Goal: Task Accomplishment & Management: Manage account settings

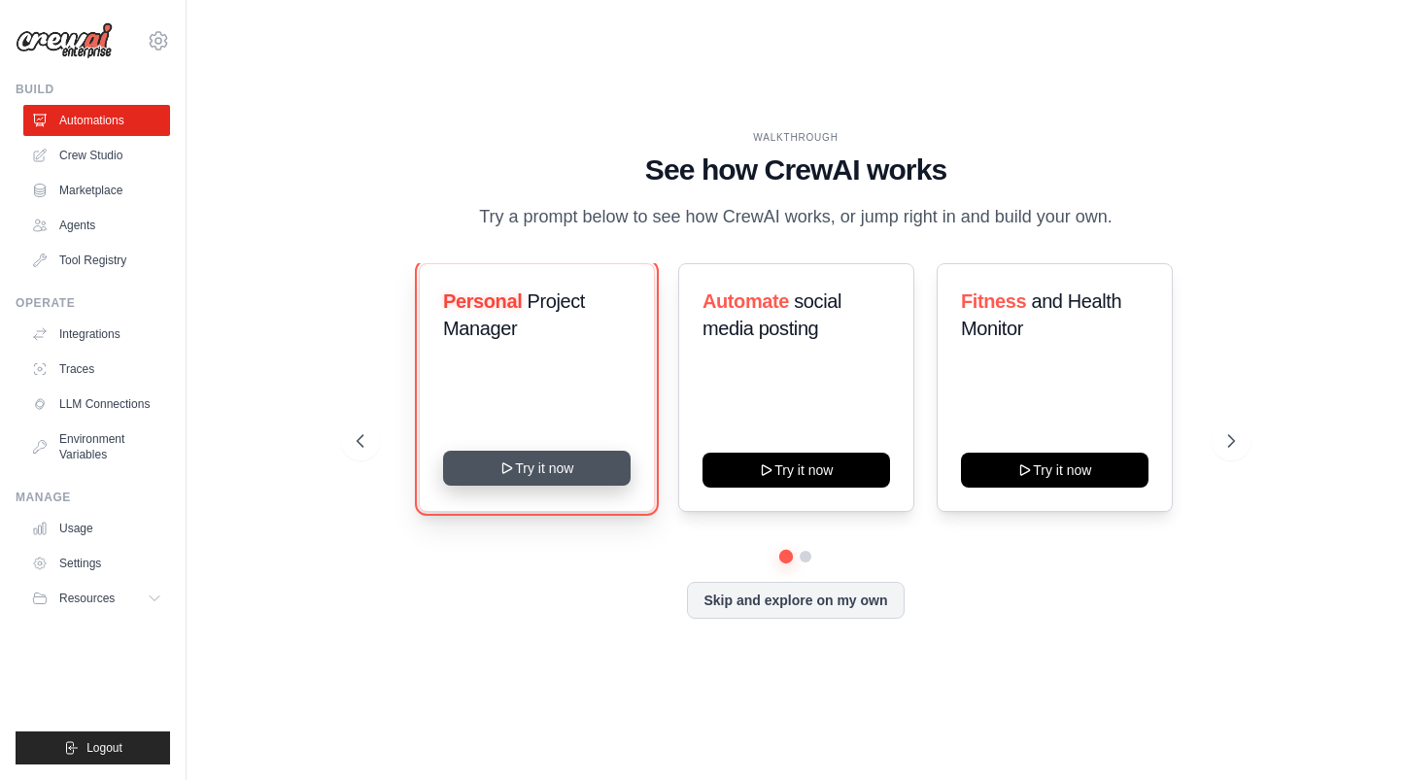
click at [565, 481] on button "Try it now" at bounding box center [536, 468] width 187 height 35
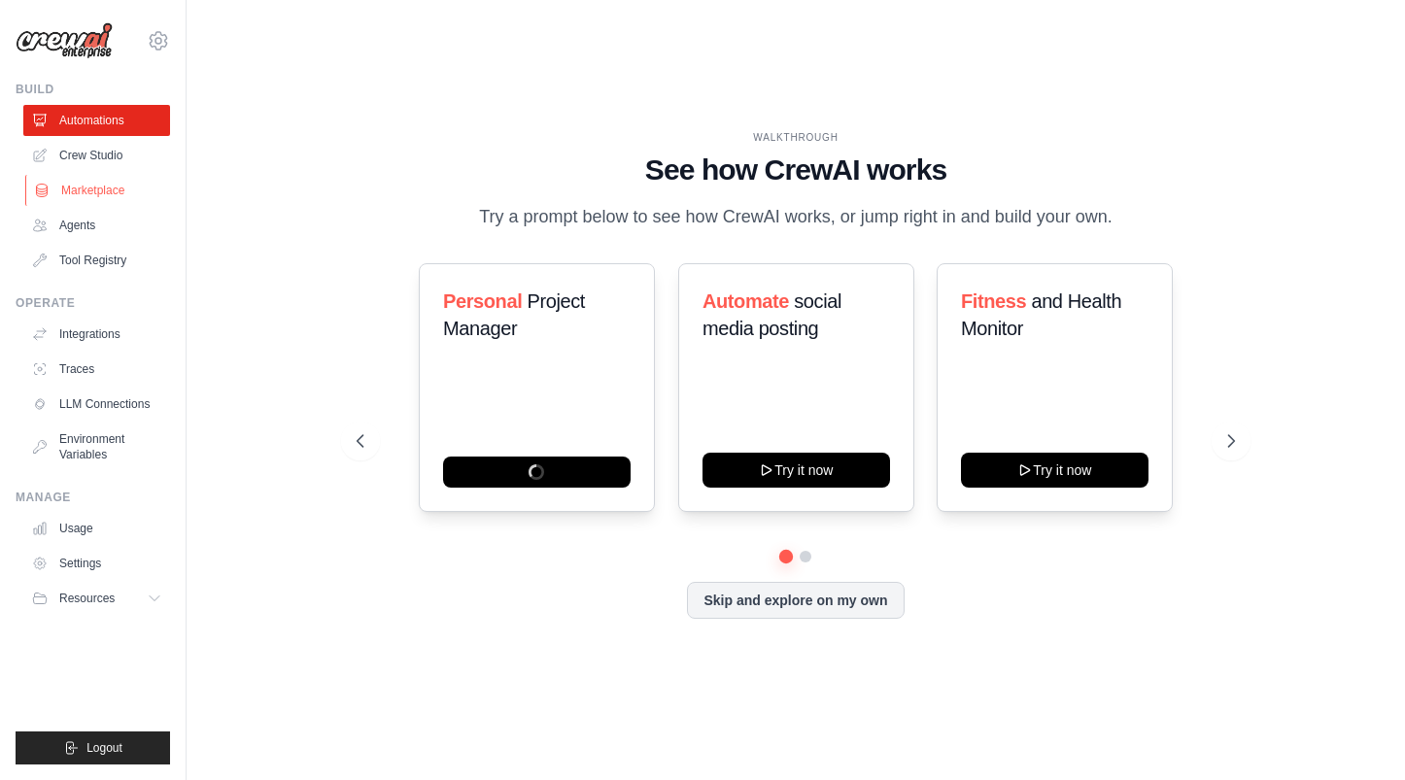
click at [93, 201] on link "Marketplace" at bounding box center [98, 190] width 147 height 31
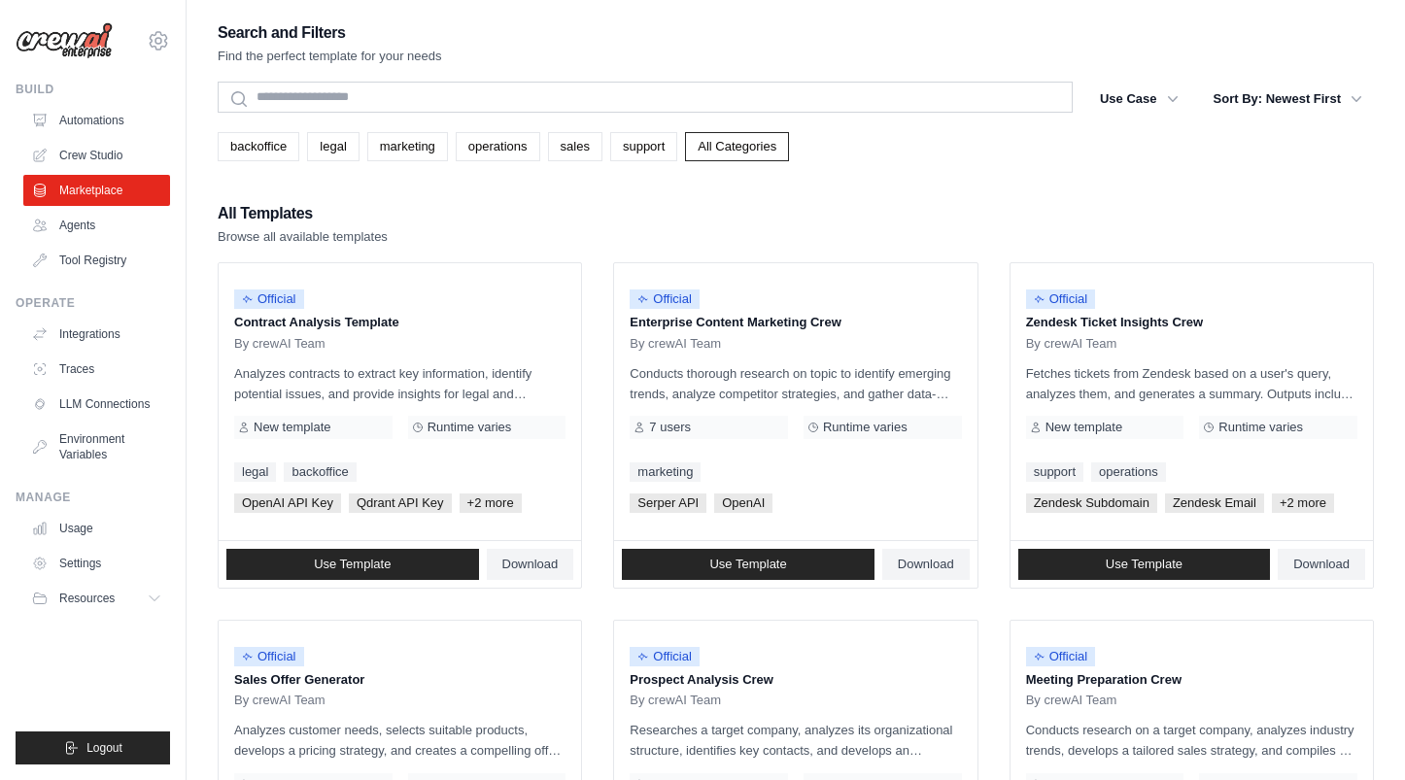
click at [94, 223] on link "Agents" at bounding box center [96, 225] width 147 height 31
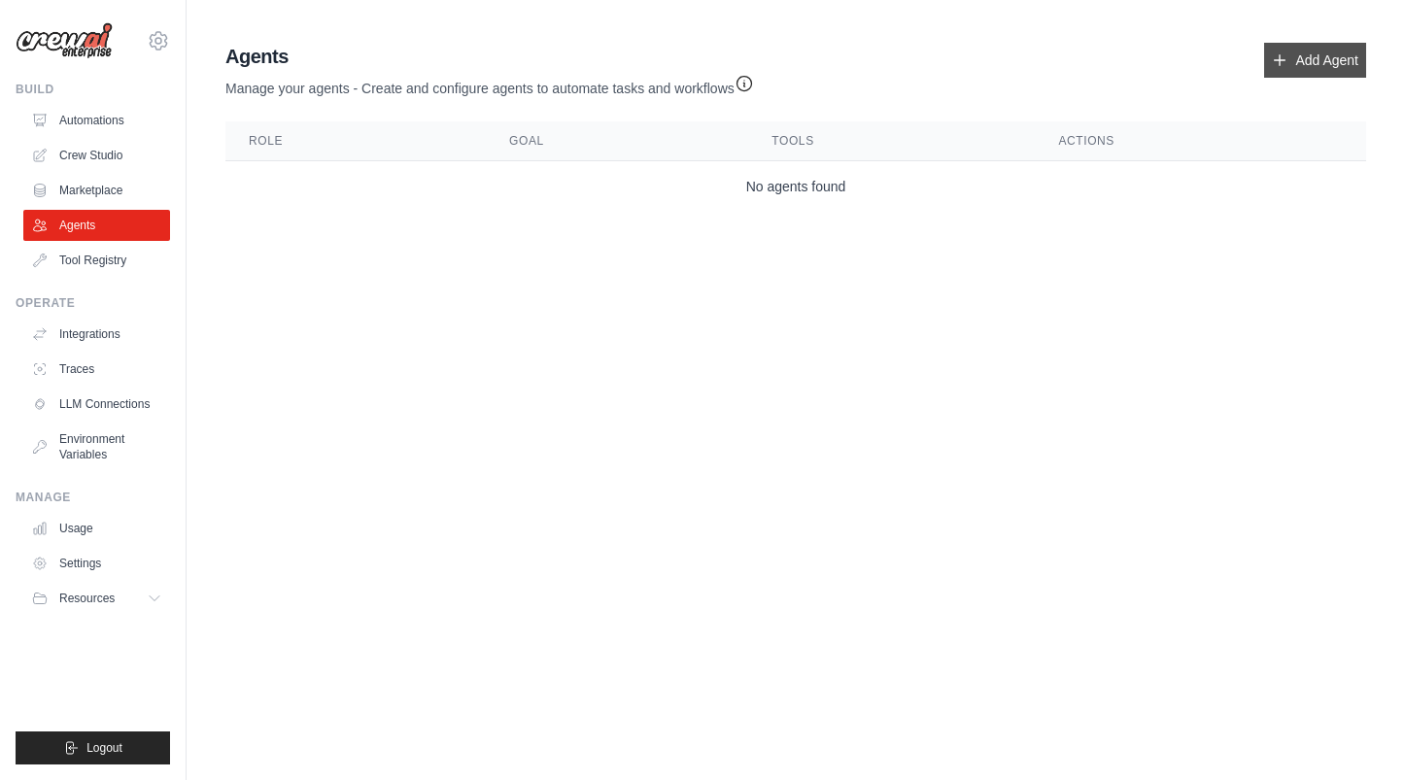
click at [1321, 62] on link "Add Agent" at bounding box center [1315, 60] width 102 height 35
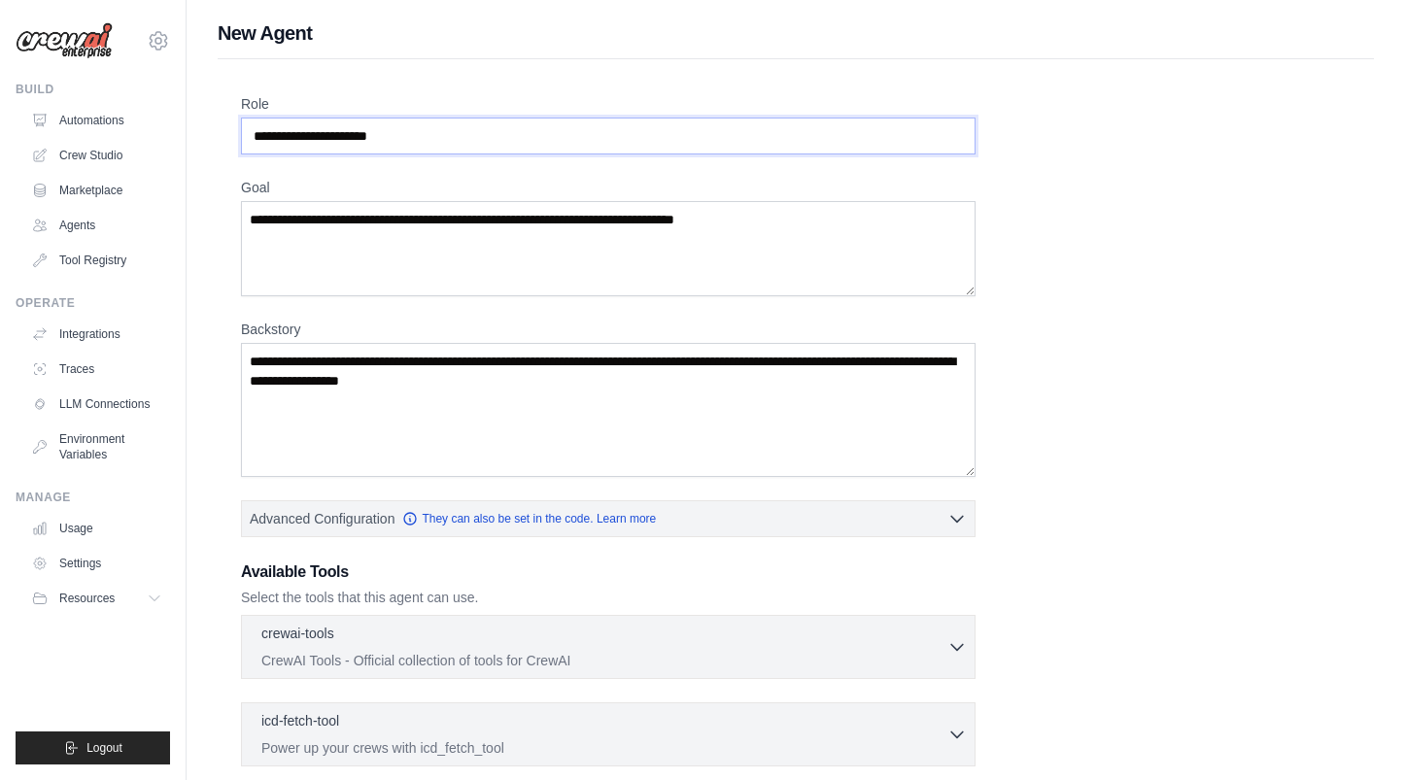
click at [635, 137] on input "Role" at bounding box center [608, 136] width 734 height 37
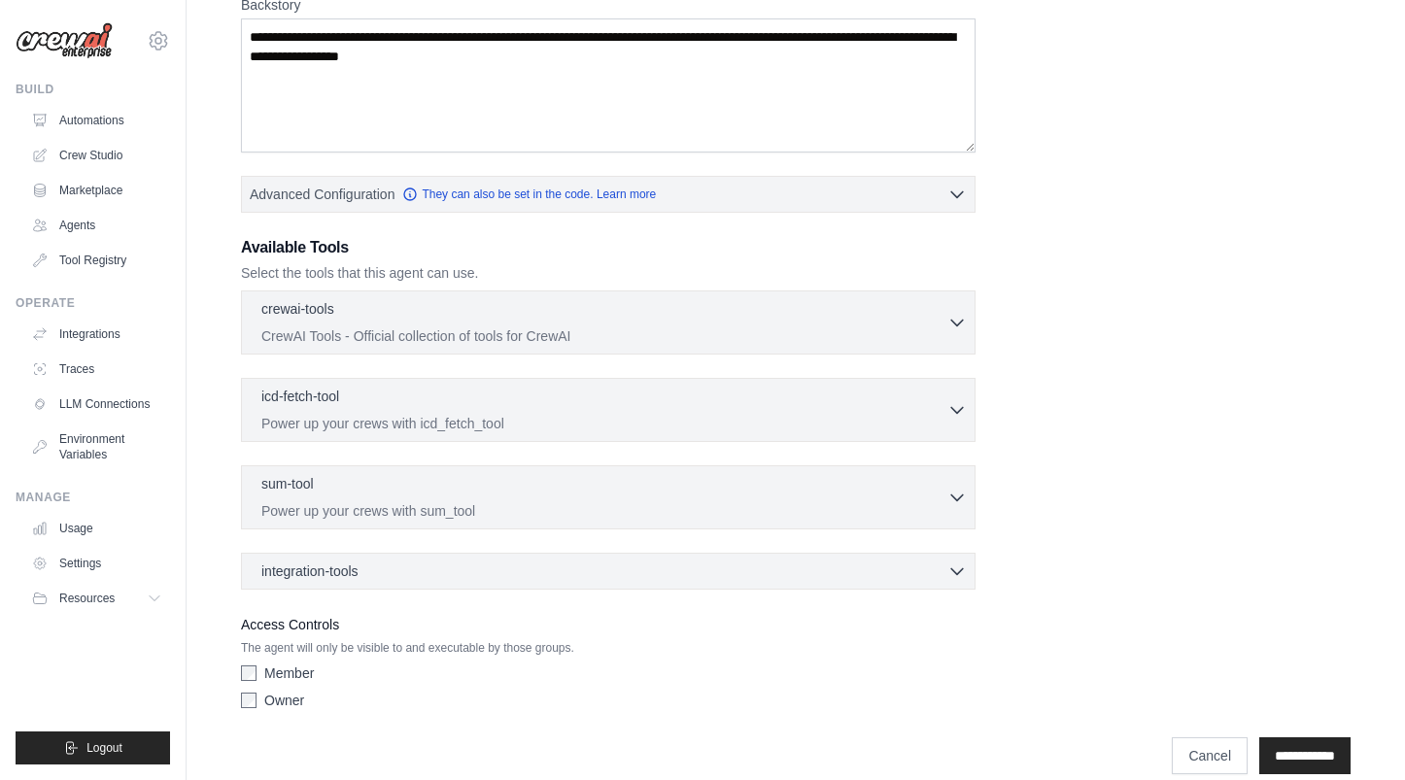
scroll to position [350, 0]
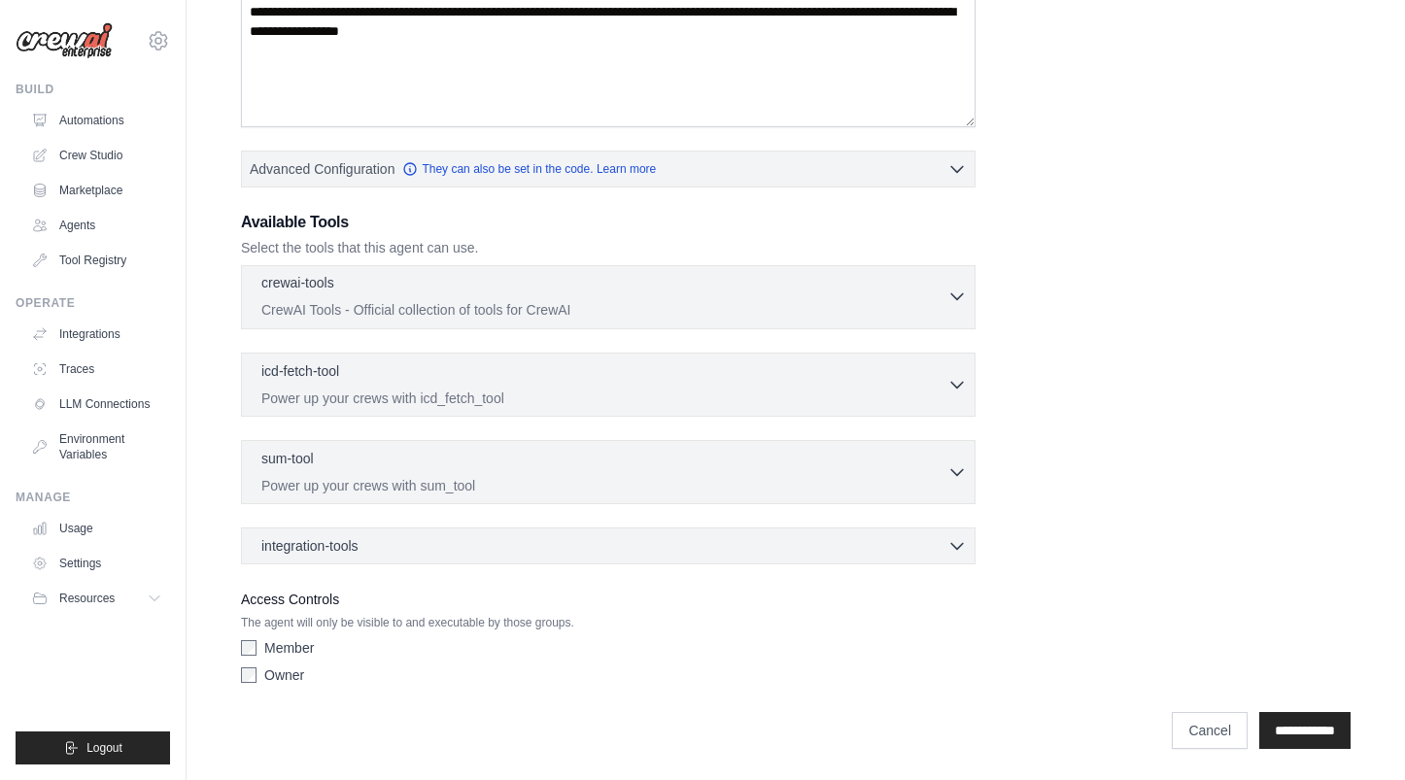
click at [564, 310] on p "CrewAI Tools - Official collection of tools for CrewAI" at bounding box center [604, 309] width 686 height 19
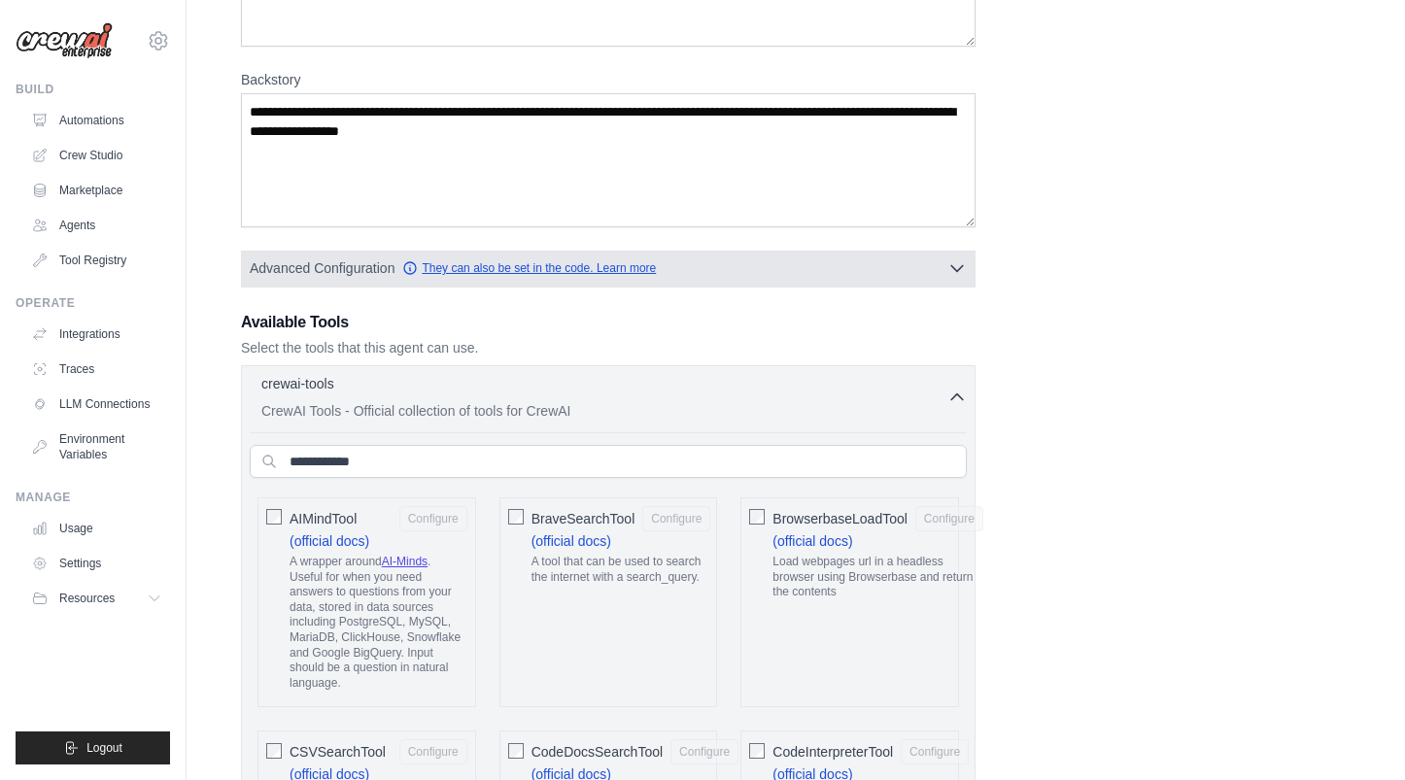
scroll to position [289, 0]
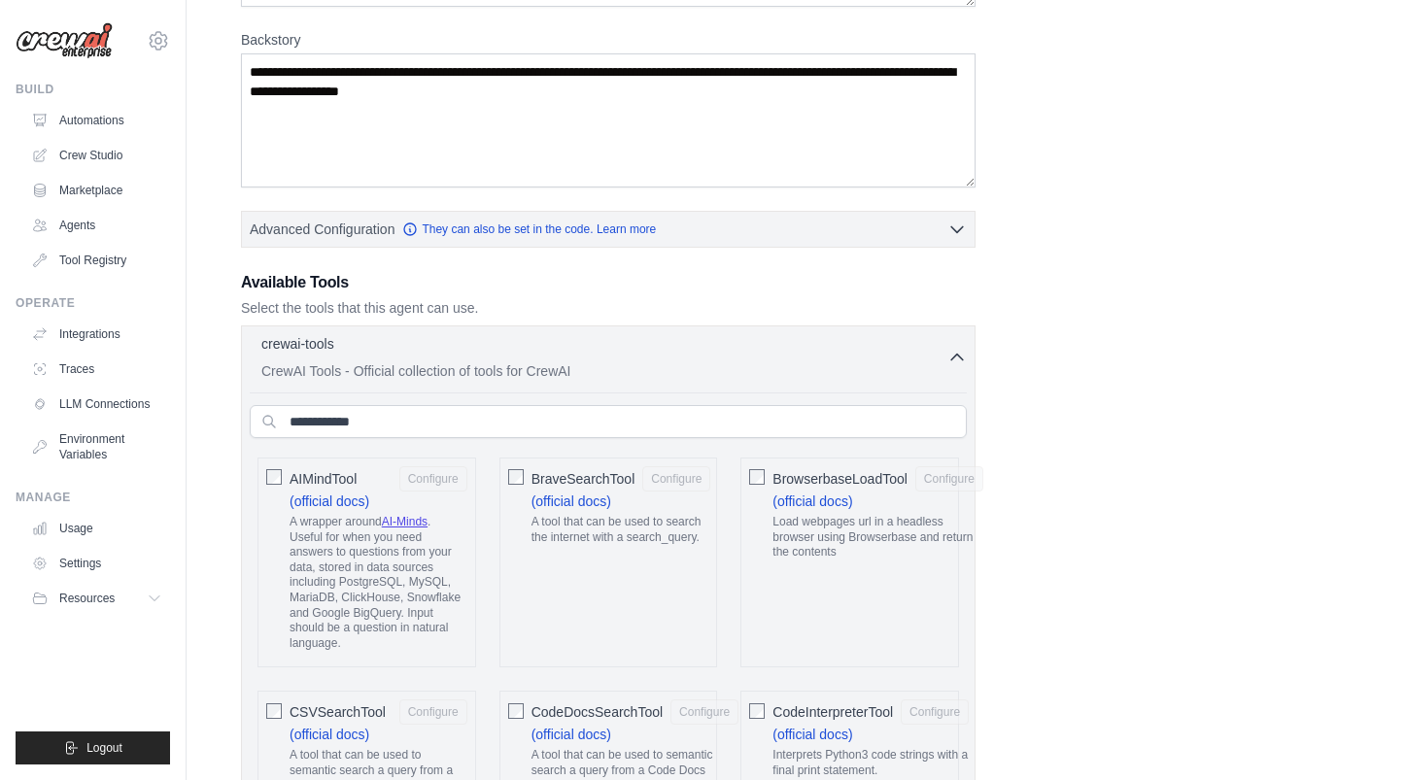
click at [526, 430] on input "text" at bounding box center [608, 421] width 717 height 33
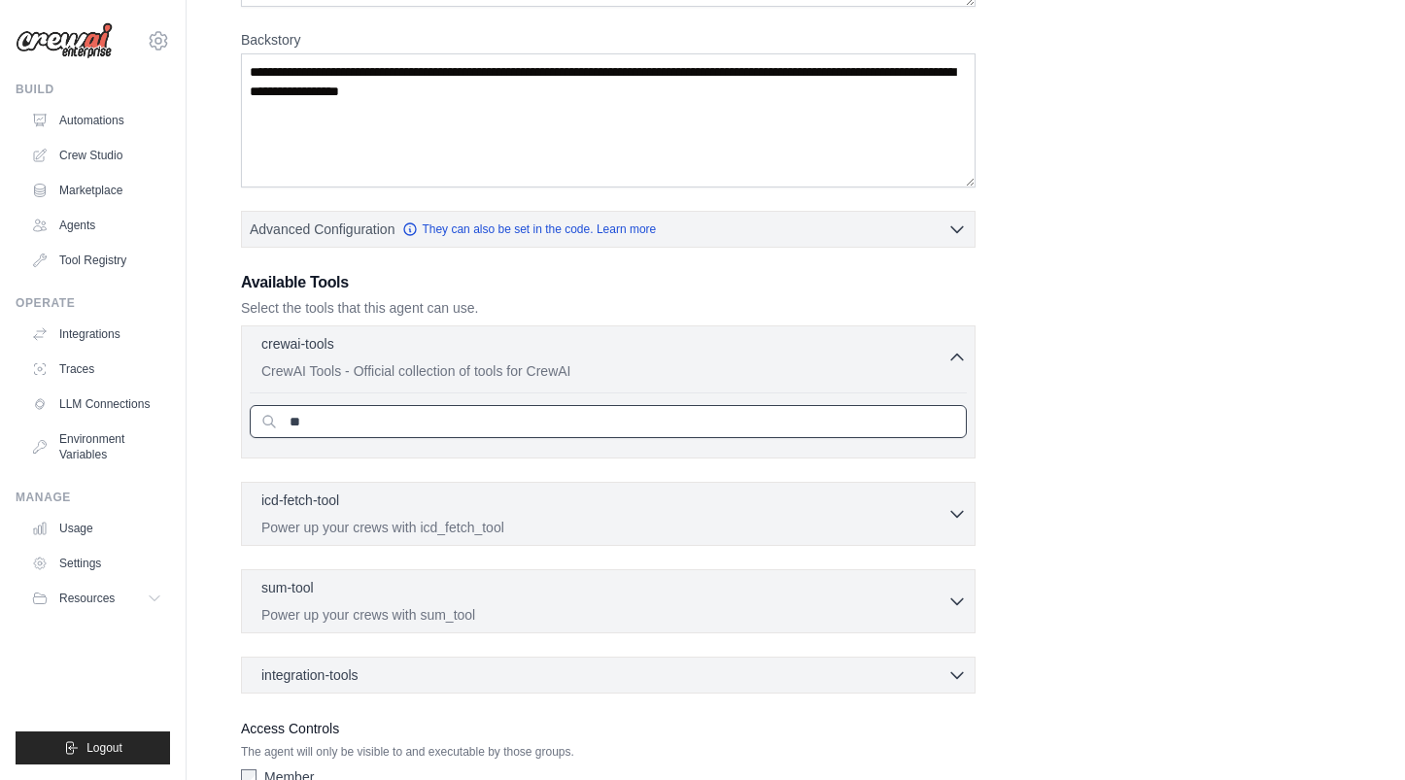
type input "**"
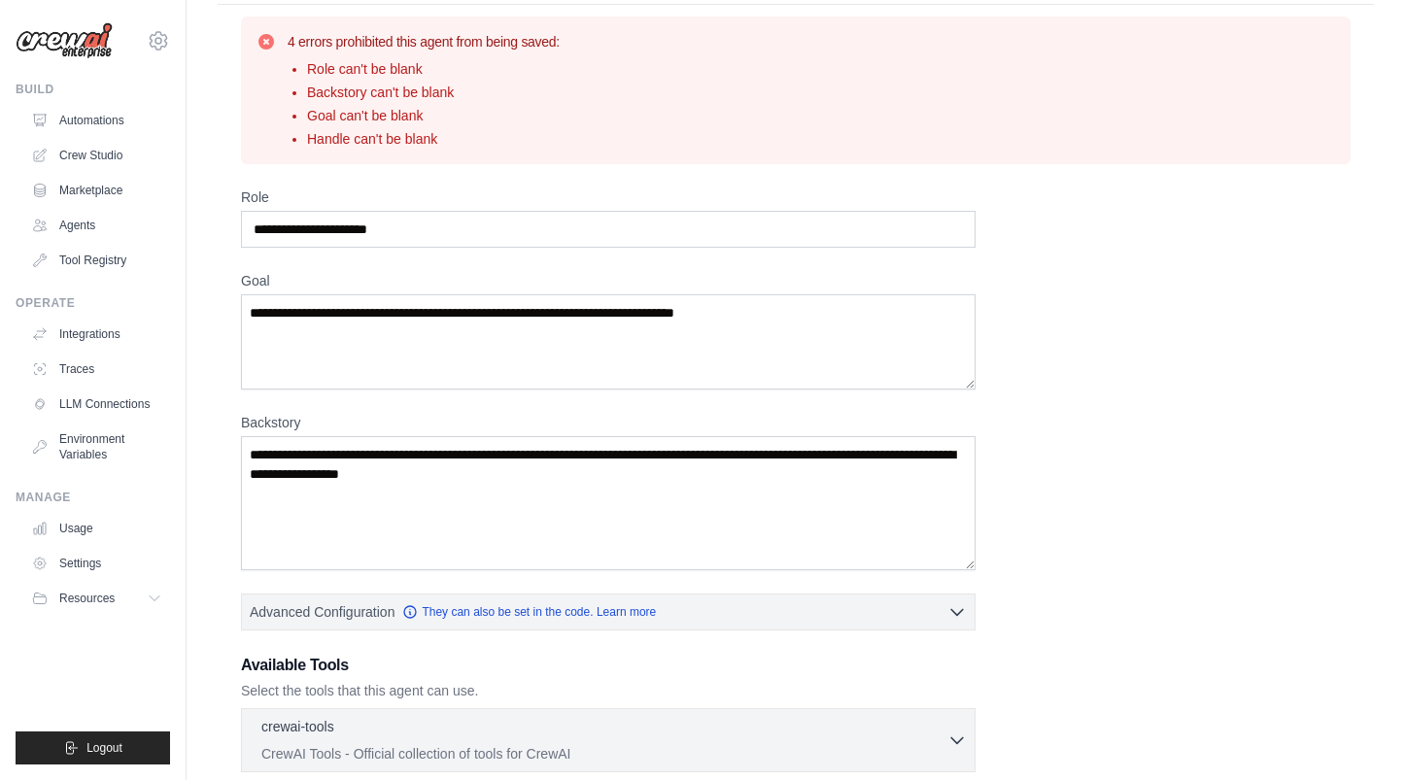
scroll to position [0, 0]
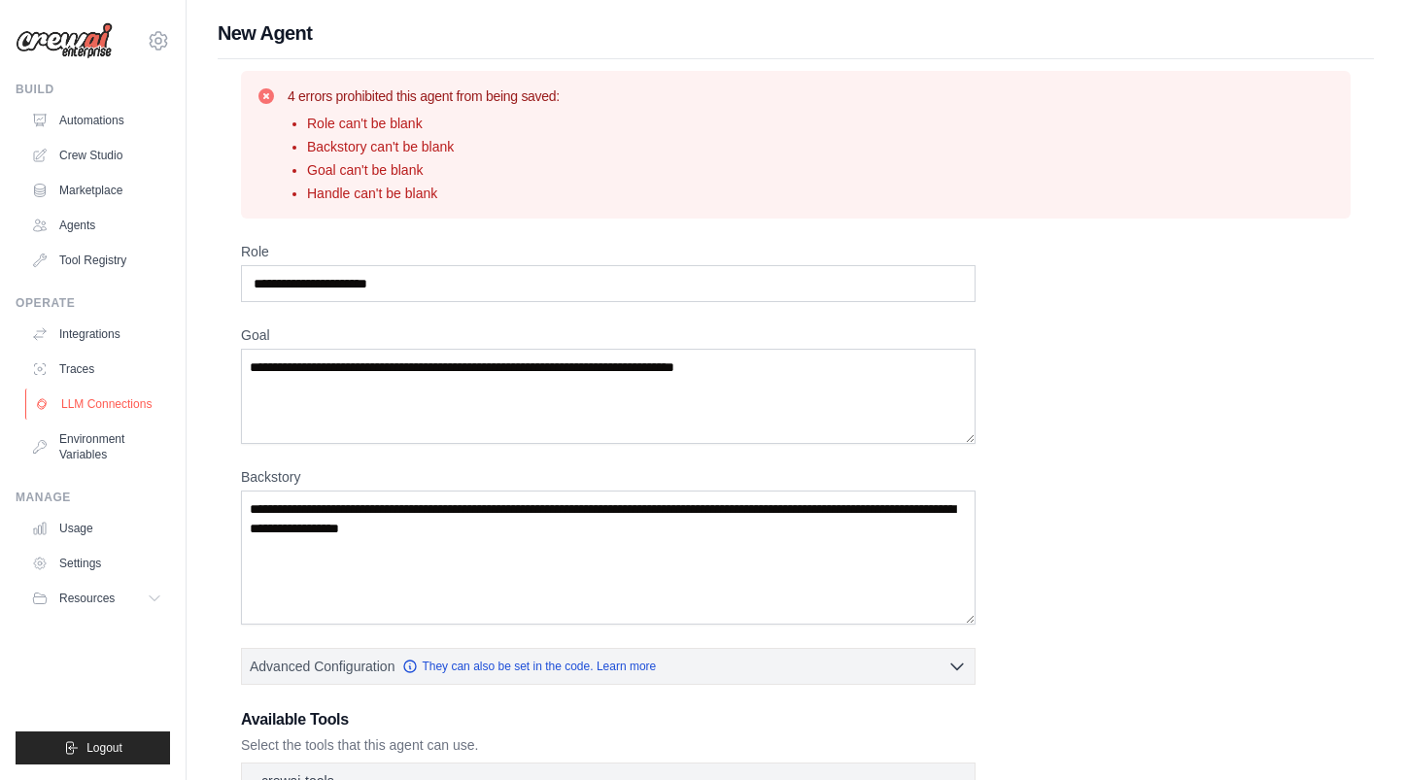
click at [146, 408] on link "LLM Connections" at bounding box center [98, 404] width 147 height 31
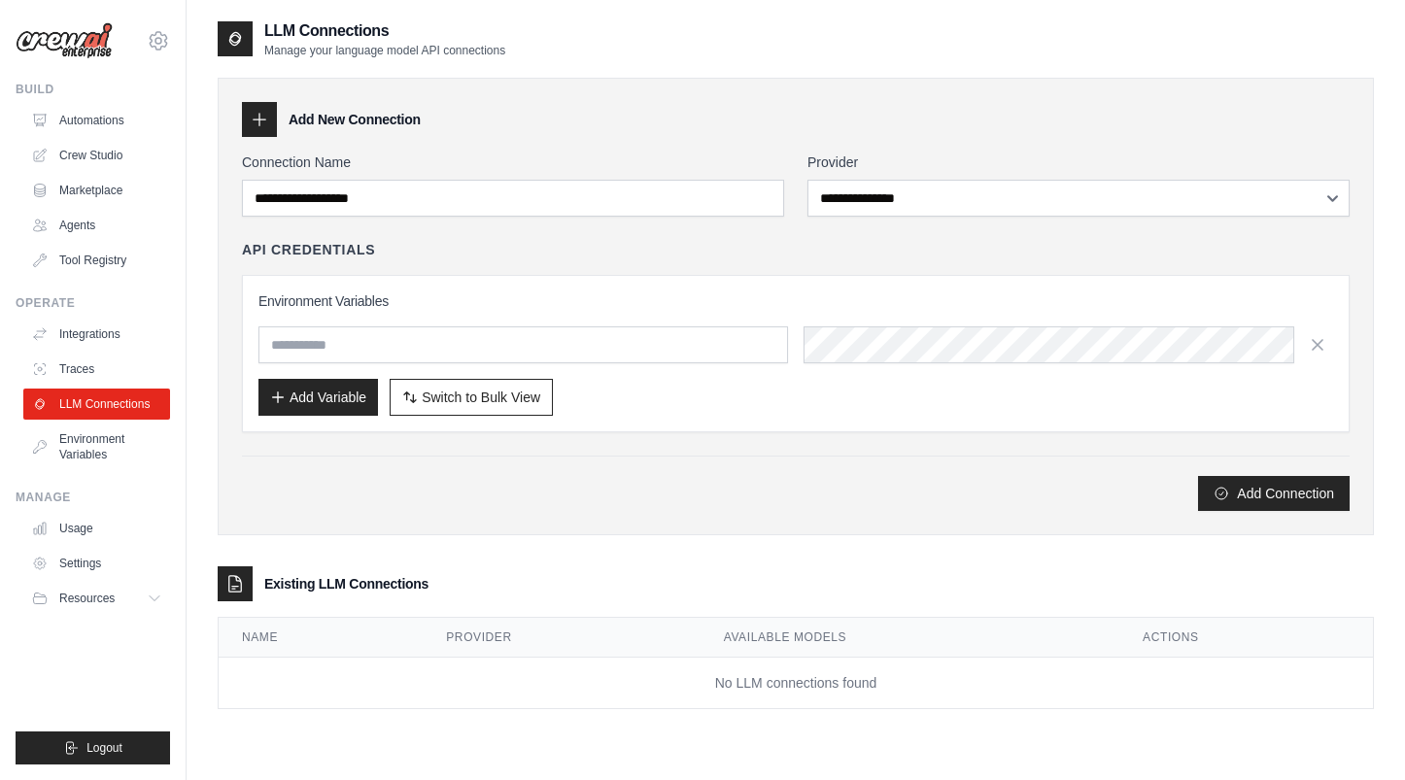
scroll to position [39, 0]
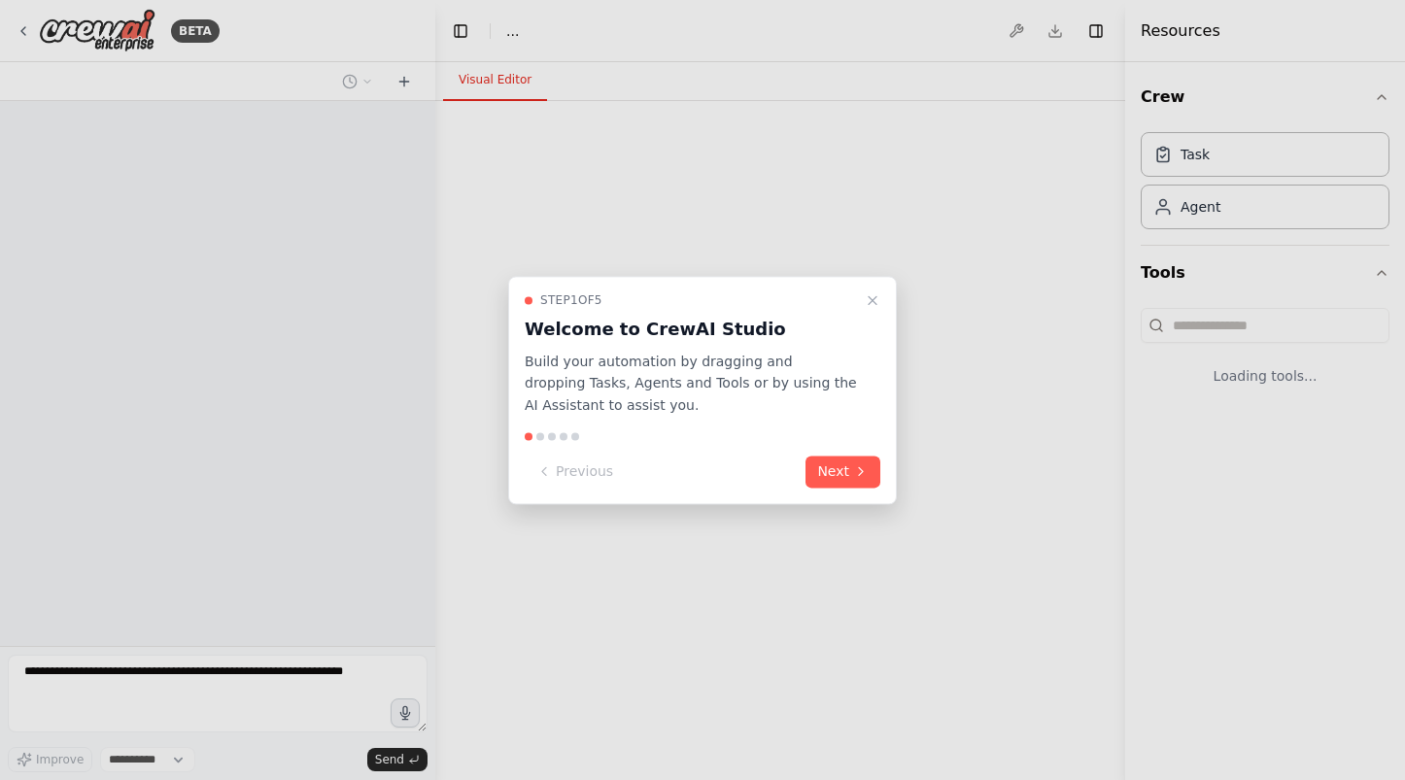
select select "****"
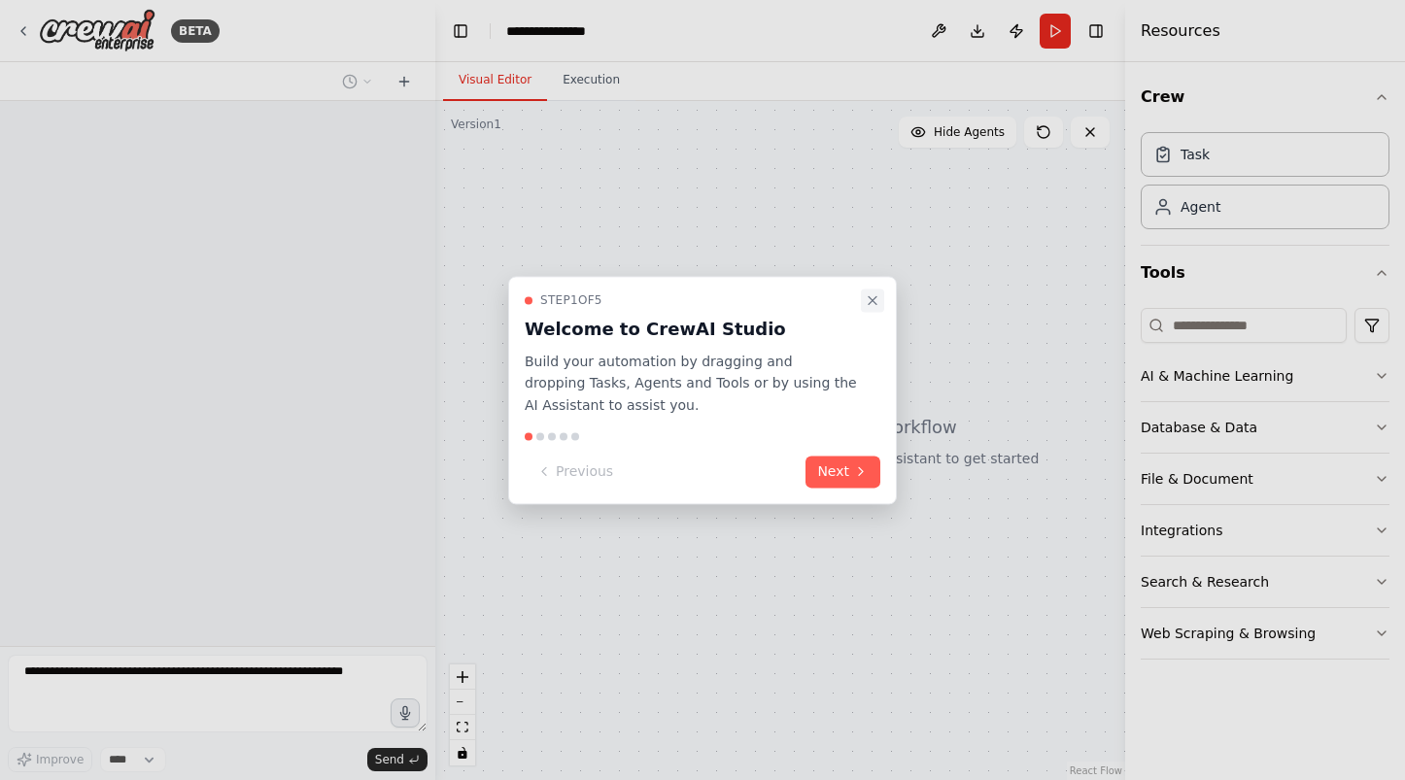
click at [877, 302] on icon "Close walkthrough" at bounding box center [873, 300] width 16 height 16
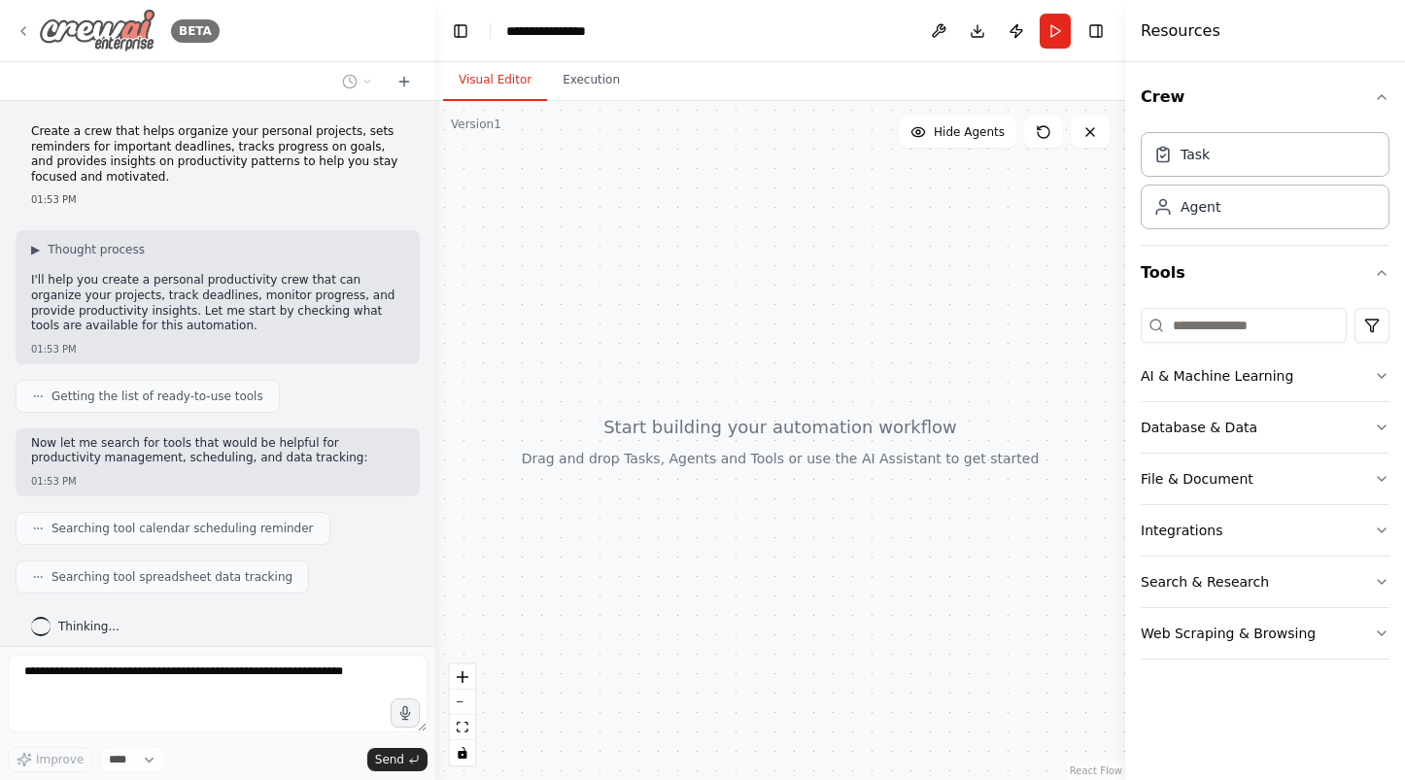
click at [74, 22] on img at bounding box center [97, 31] width 117 height 44
